Goal: Task Accomplishment & Management: Manage account settings

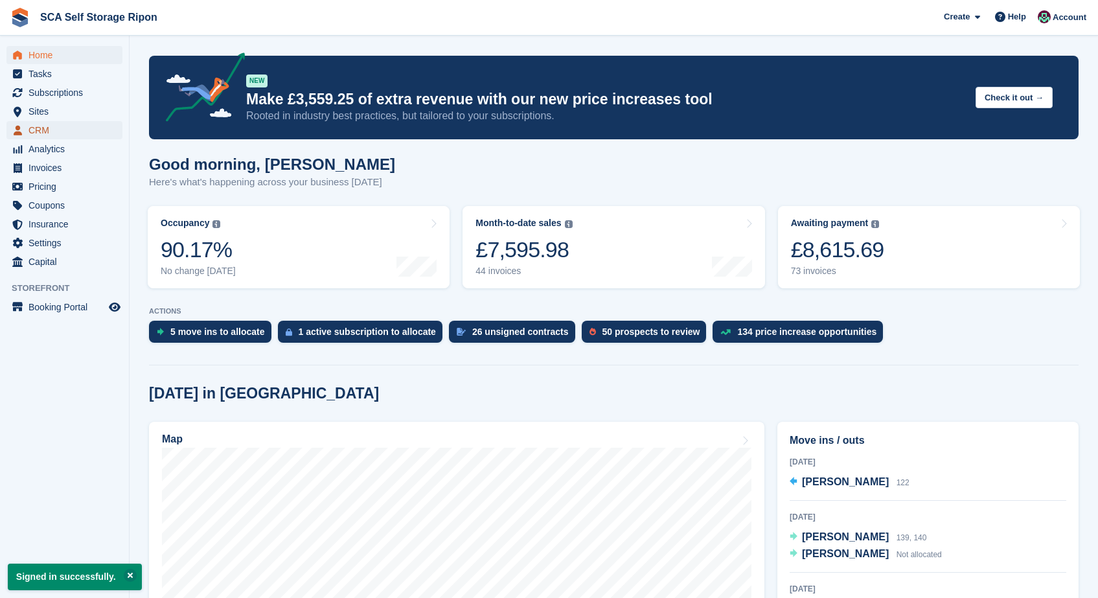
click at [61, 132] on span "CRM" at bounding box center [68, 130] width 78 height 18
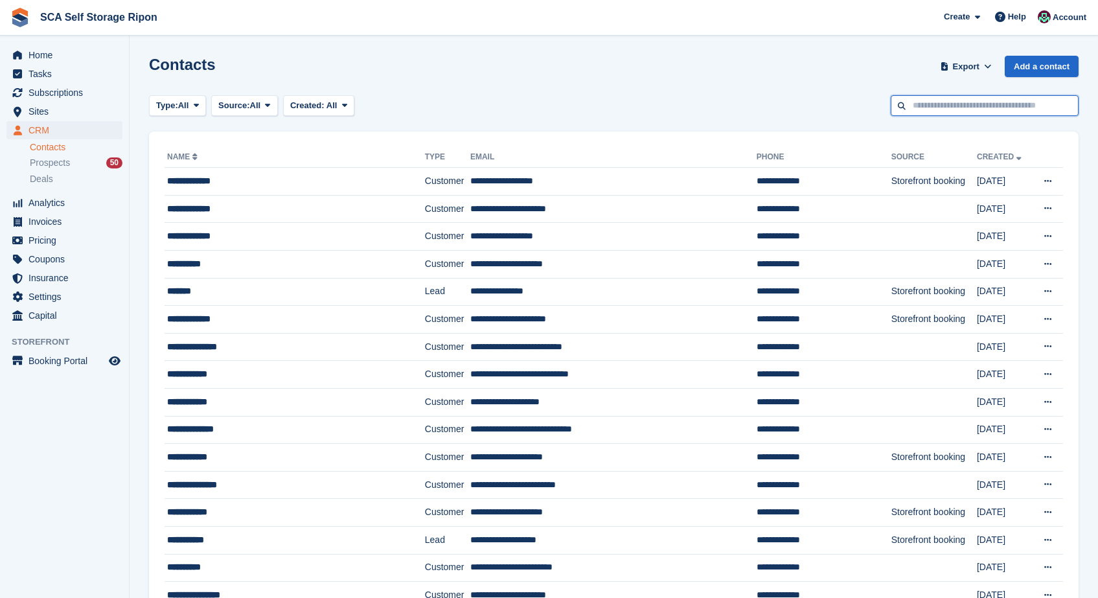
click at [976, 111] on input "text" at bounding box center [985, 105] width 188 height 21
type input "******"
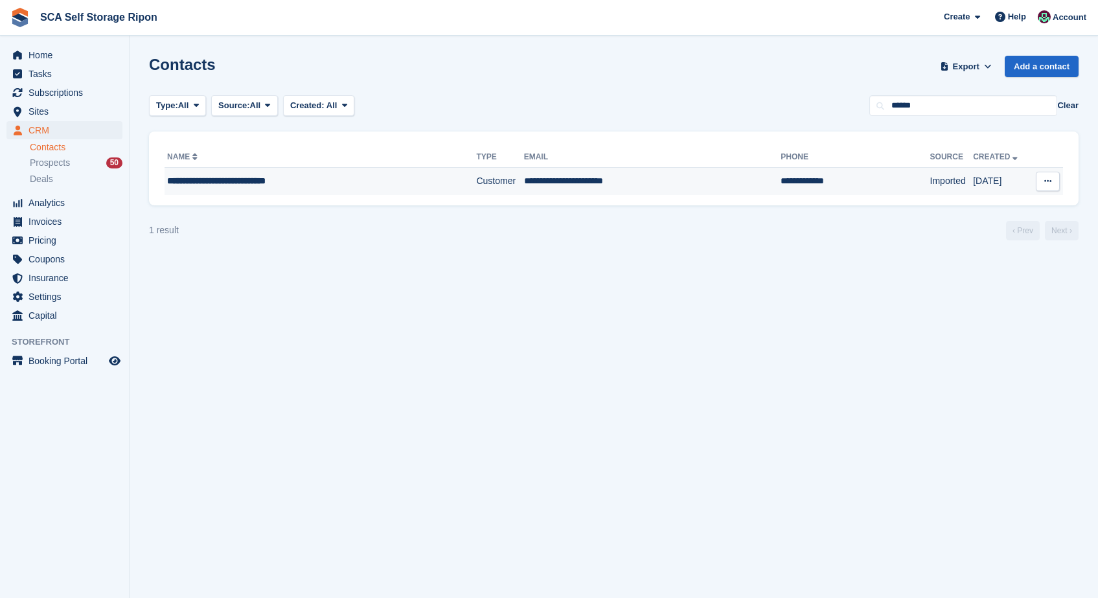
click at [266, 179] on span "**********" at bounding box center [216, 180] width 98 height 9
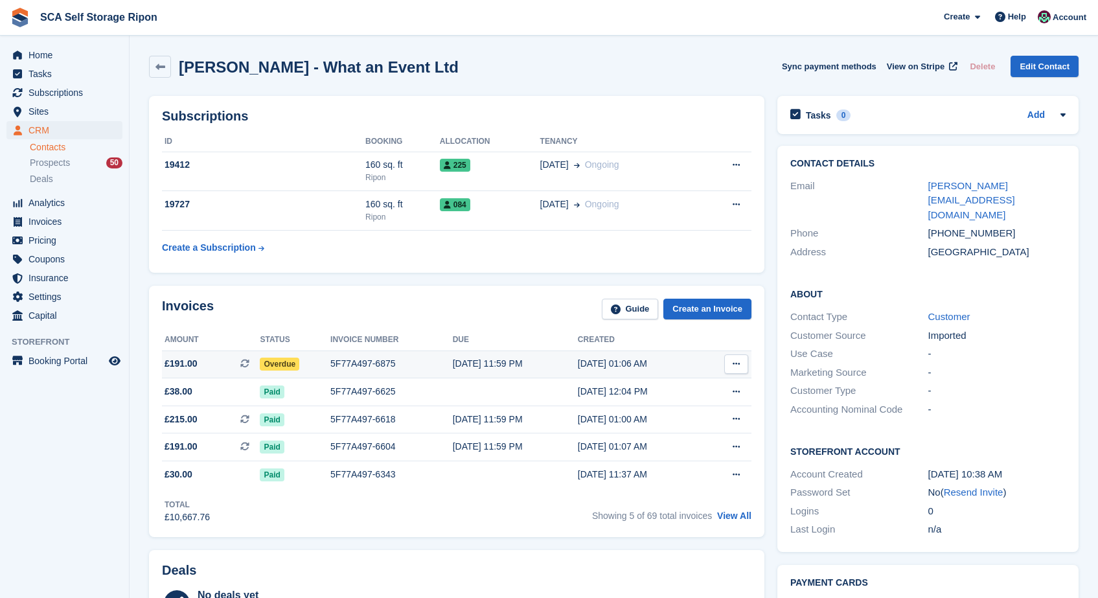
click at [582, 369] on div "03 Sep, 01:06 AM" at bounding box center [640, 364] width 125 height 14
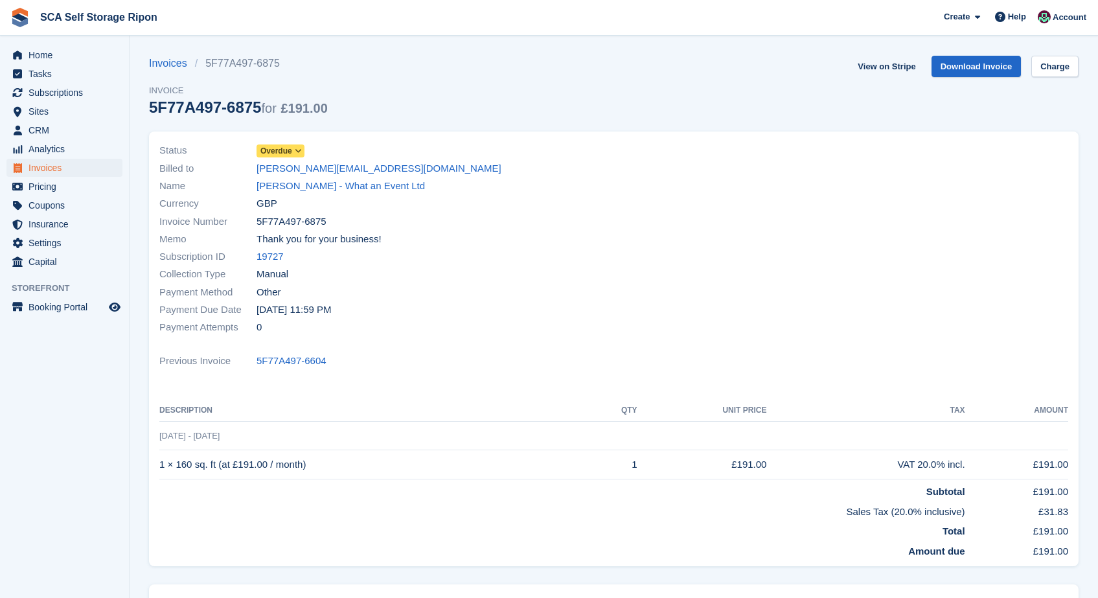
click at [277, 154] on span "Overdue" at bounding box center [276, 151] width 32 height 12
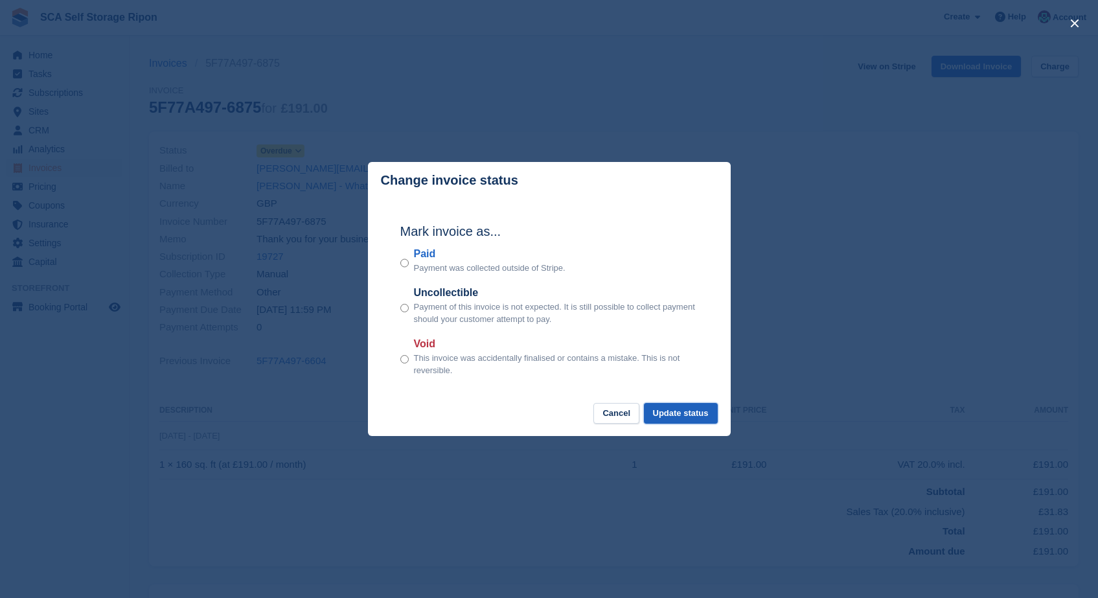
click at [668, 406] on button "Update status" at bounding box center [681, 413] width 74 height 21
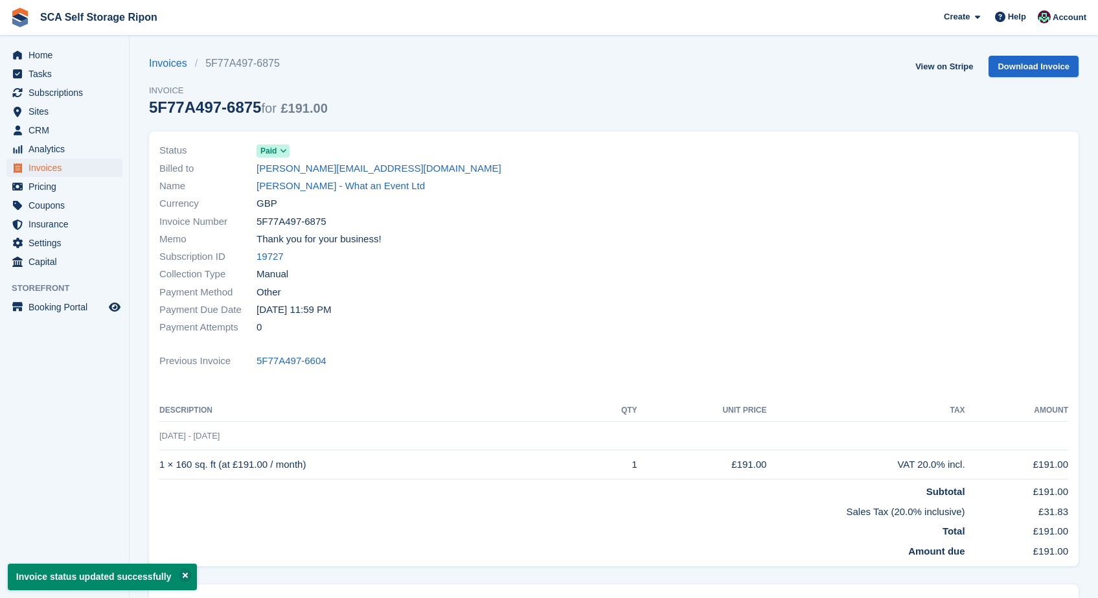
click at [324, 187] on link "Mike Hanson - What an Event Ltd" at bounding box center [341, 186] width 168 height 15
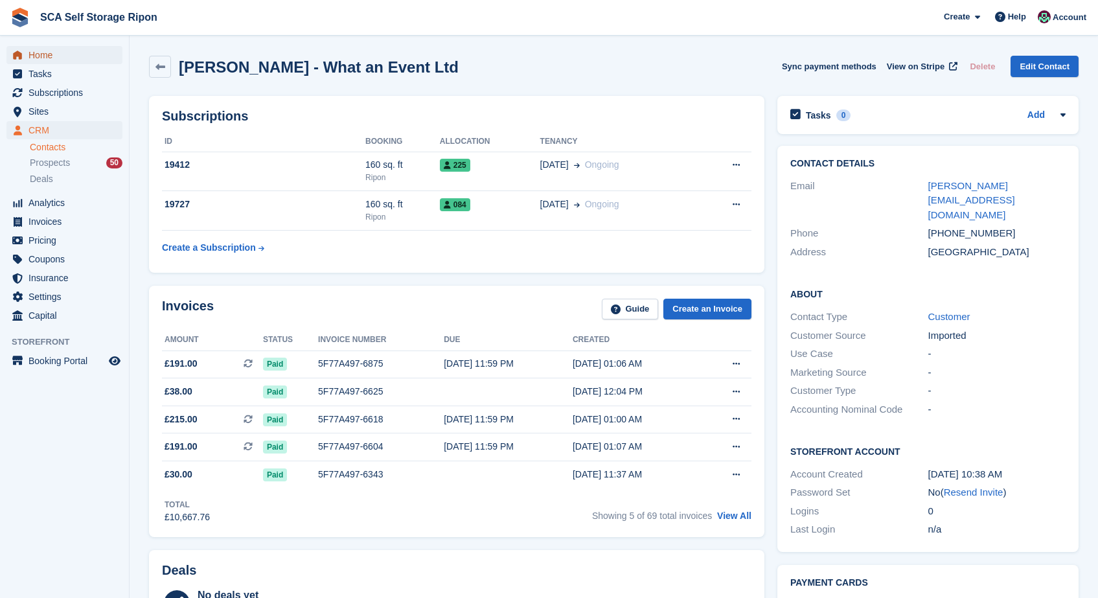
click at [83, 51] on span "Home" at bounding box center [68, 55] width 78 height 18
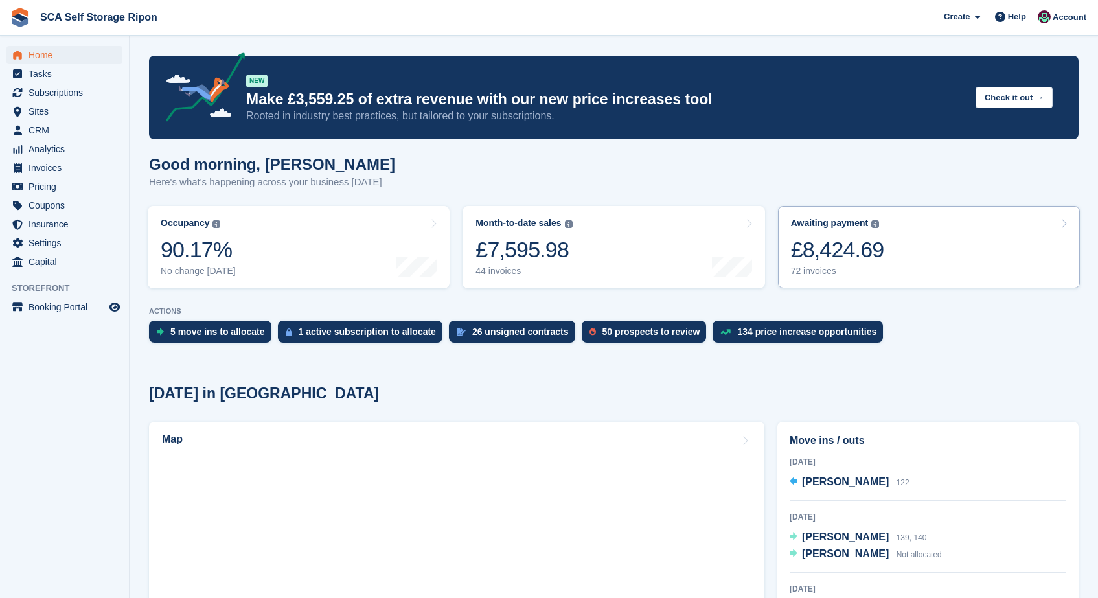
click at [927, 249] on link "Awaiting payment The total outstanding balance on all open invoices. £8,424.69 …" at bounding box center [929, 247] width 302 height 82
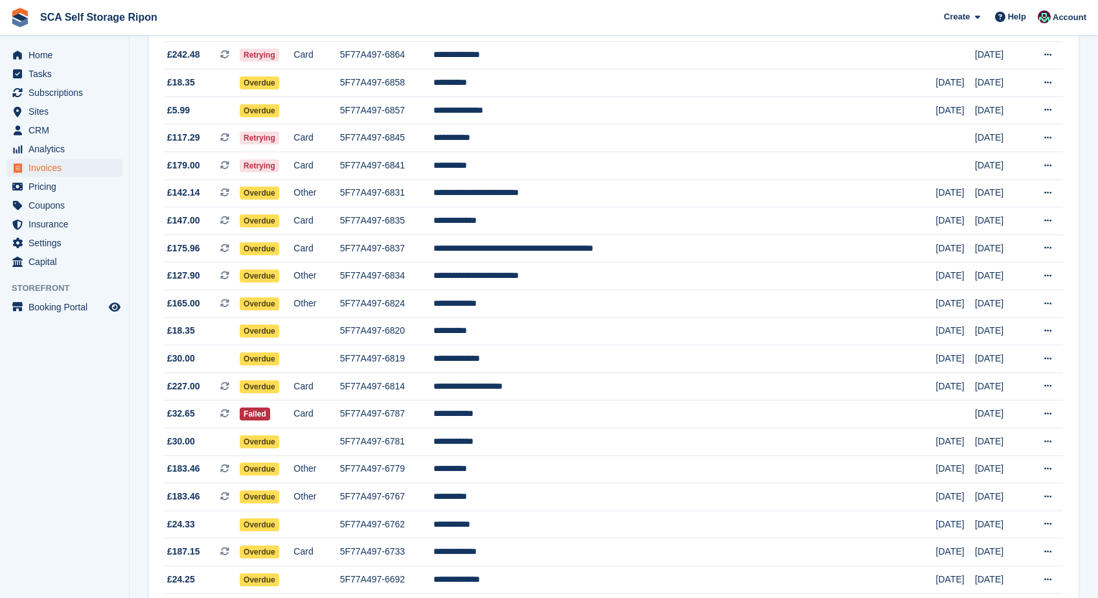
scroll to position [314, 0]
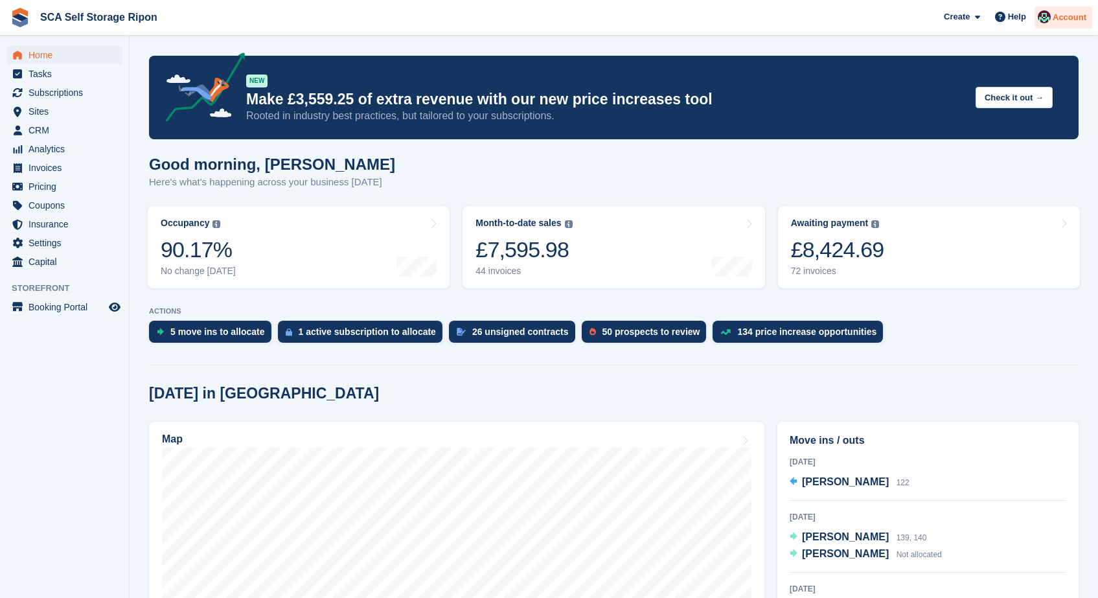
click at [1070, 23] on span "Account" at bounding box center [1070, 17] width 34 height 13
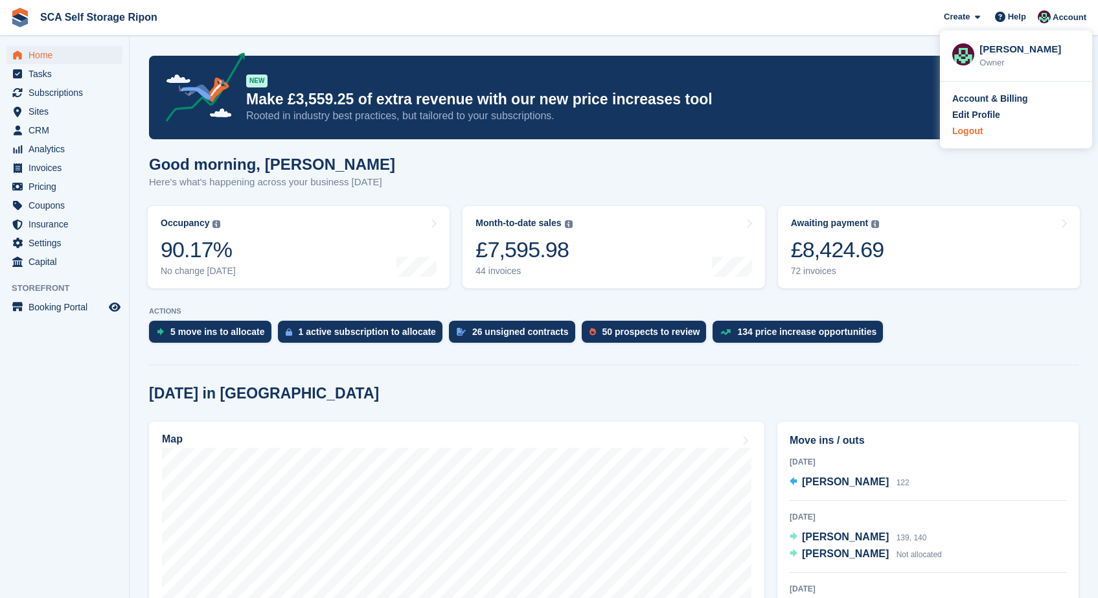
click at [980, 133] on div "Logout" at bounding box center [967, 131] width 30 height 14
